Goal: Feedback & Contribution: Submit feedback/report problem

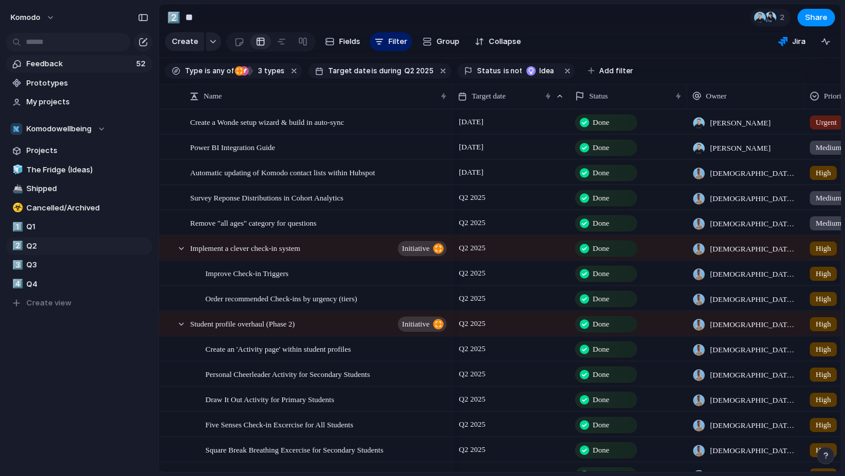
click at [124, 63] on span "Feedback" at bounding box center [79, 64] width 106 height 12
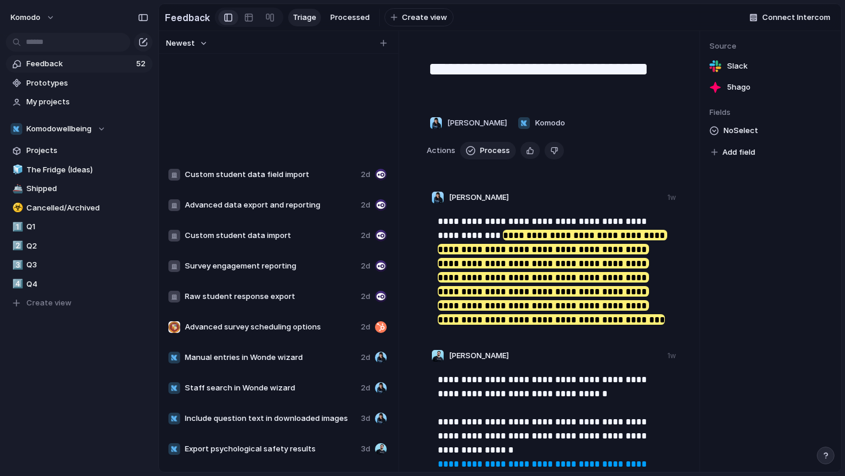
scroll to position [1173, 0]
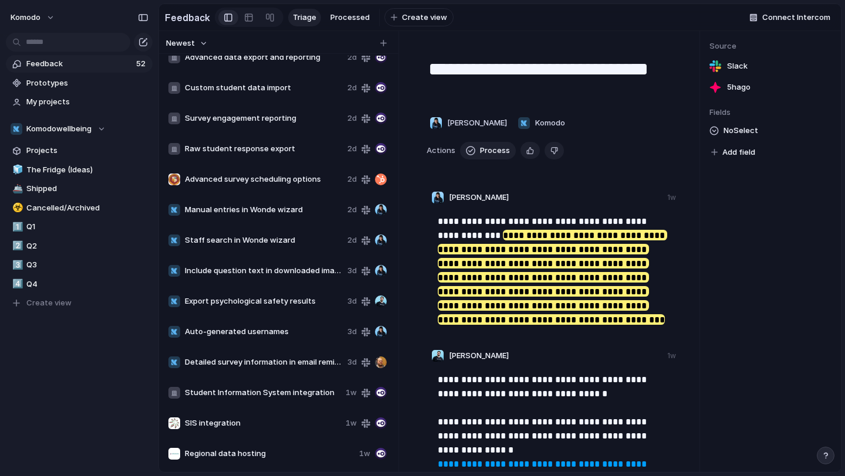
click at [252, 203] on div "Manual entries in Wonde wizard 2d" at bounding box center [278, 210] width 228 height 28
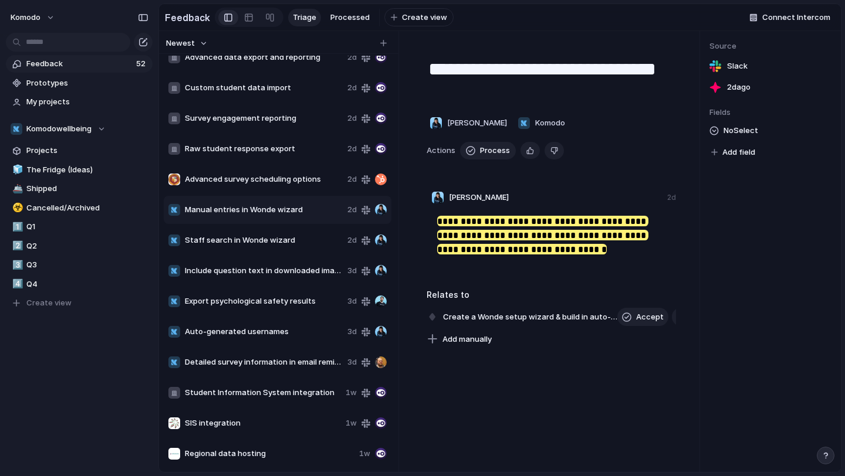
click at [251, 219] on div "Manual entries in Wonde wizard 2d" at bounding box center [278, 210] width 228 height 28
click at [248, 246] on div "Staff search in Wonde wizard 2d" at bounding box center [278, 240] width 228 height 28
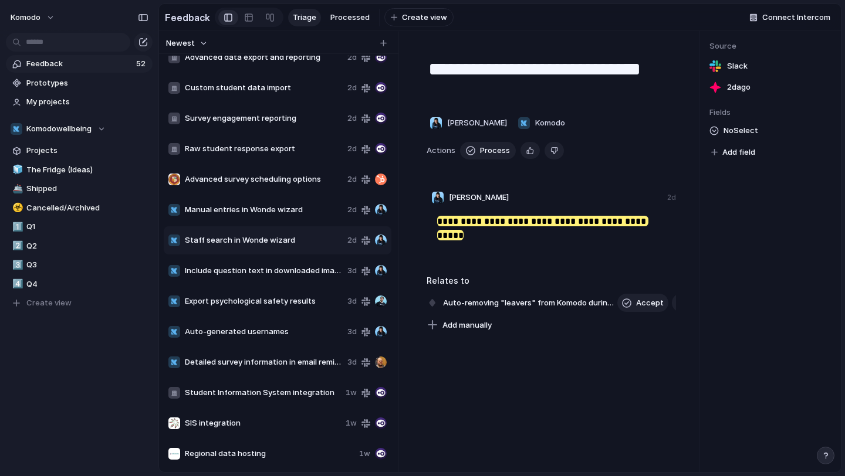
click at [233, 291] on div "Export psychological safety results 3d" at bounding box center [278, 301] width 228 height 28
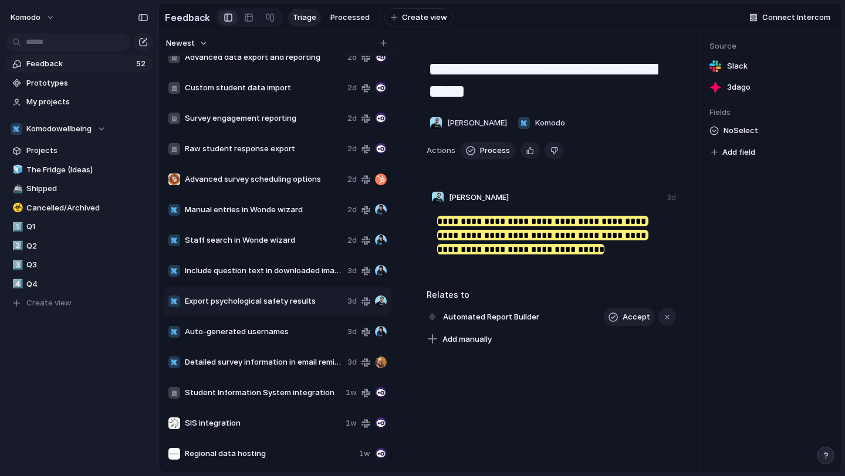
click at [202, 426] on span "SIS integration" at bounding box center [263, 424] width 156 height 12
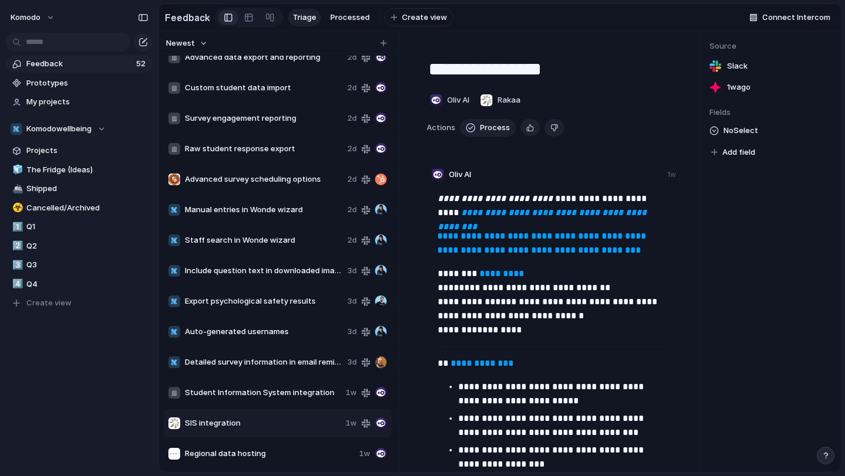
click at [227, 385] on div "Student Information System integration 1w" at bounding box center [278, 393] width 228 height 28
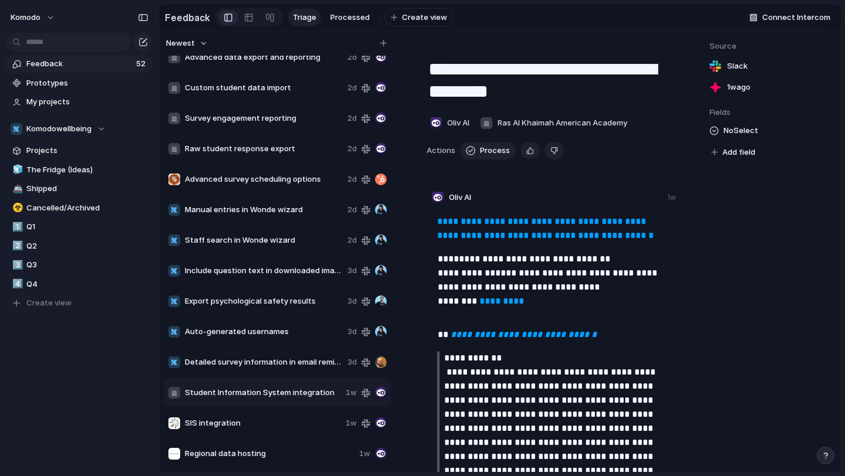
click at [213, 416] on div "SIS integration 1w" at bounding box center [278, 424] width 228 height 28
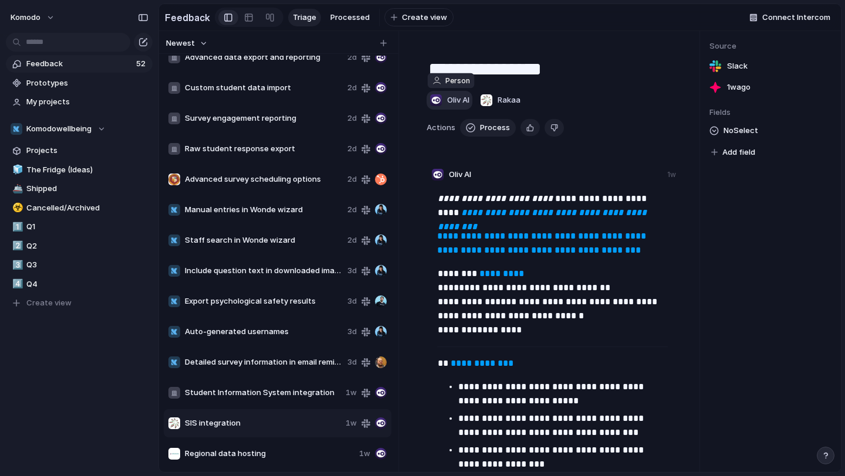
click at [462, 99] on span "Oliv AI" at bounding box center [458, 100] width 22 height 12
click at [462, 99] on div "Unknown person [PERSON_NAME] Index Slackbot [PERSON_NAME] Monthly expenses remi…" at bounding box center [422, 238] width 845 height 476
click at [478, 212] on em "**********" at bounding box center [543, 219] width 211 height 23
click at [572, 252] on link "**********" at bounding box center [542, 243] width 211 height 23
click at [289, 211] on span "Manual entries in Wonde wizard" at bounding box center [264, 210] width 158 height 12
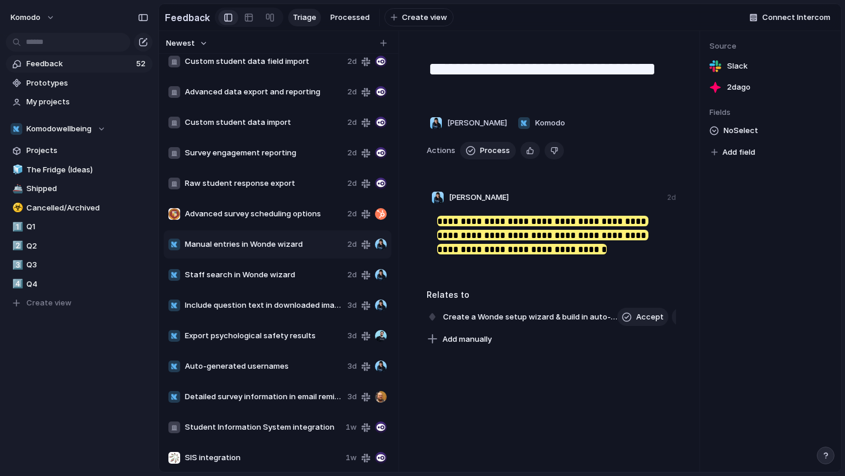
scroll to position [1132, 0]
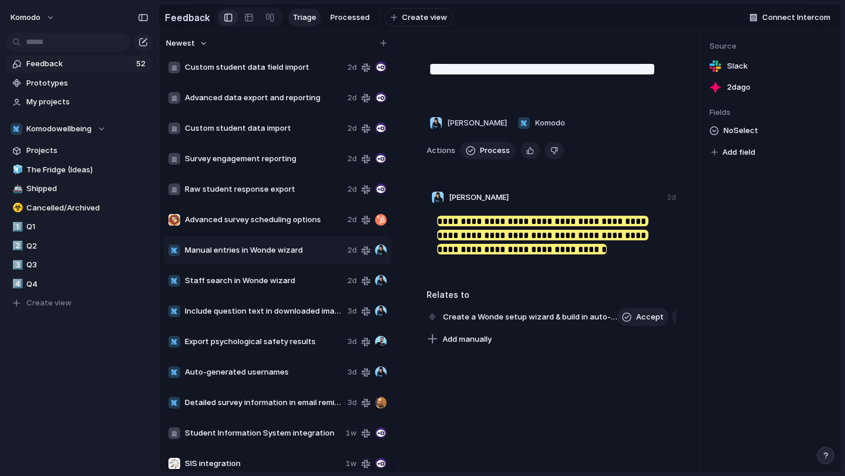
click at [285, 182] on div "Raw student response export 2d" at bounding box center [278, 189] width 228 height 28
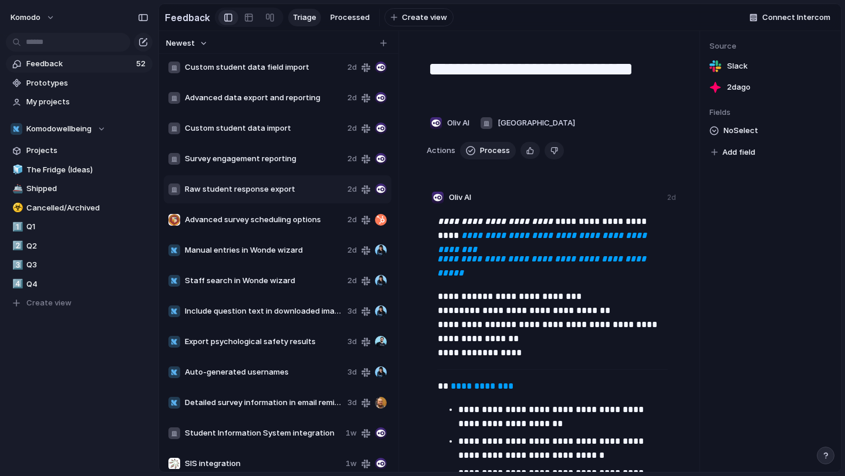
click at [286, 164] on span "Survey engagement reporting" at bounding box center [264, 159] width 158 height 12
click at [292, 121] on div "Custom student data import 2d" at bounding box center [278, 128] width 228 height 28
type textarea "**********"
